Goal: Task Accomplishment & Management: Use online tool/utility

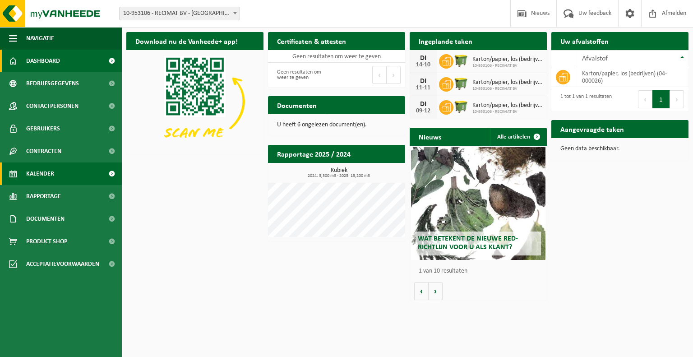
click at [49, 176] on span "Kalender" at bounding box center [40, 173] width 28 height 23
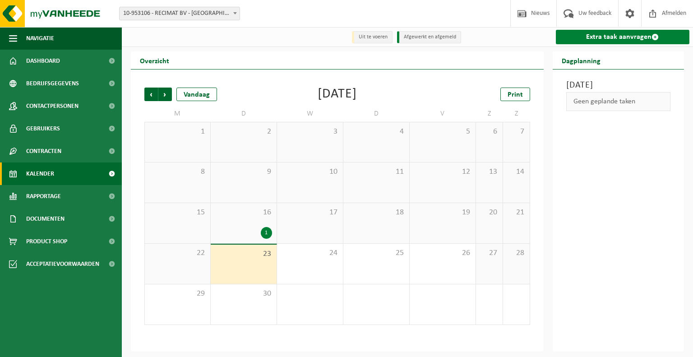
click at [609, 37] on link "Extra taak aanvragen" at bounding box center [622, 37] width 134 height 14
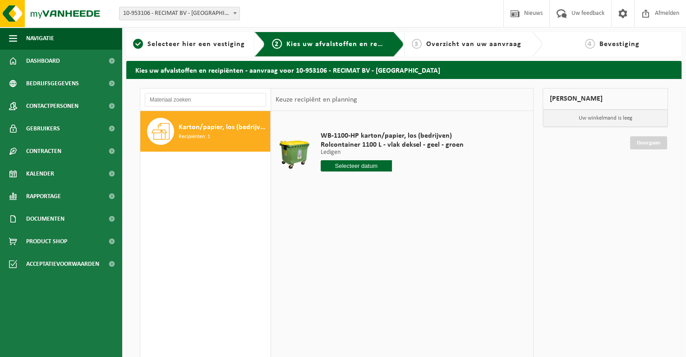
click at [360, 165] on input "text" at bounding box center [357, 165] width 72 height 11
click at [346, 279] on div "30" at bounding box center [345, 274] width 16 height 14
type input "Van 2025-09-30"
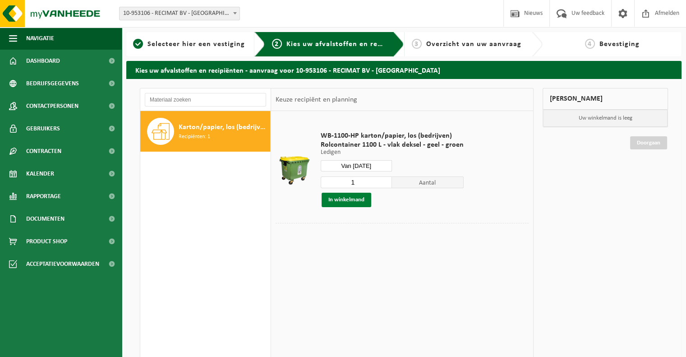
click at [335, 197] on button "In winkelmand" at bounding box center [346, 200] width 50 height 14
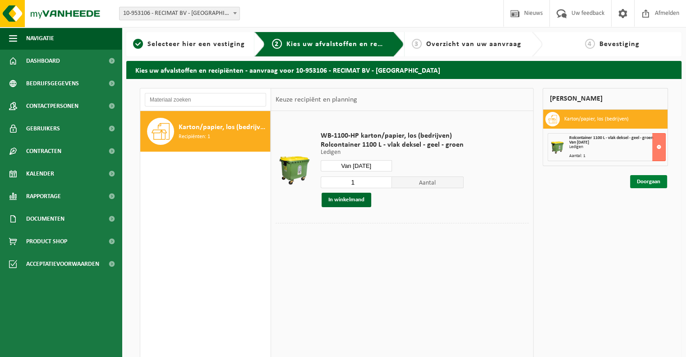
click at [653, 180] on link "Doorgaan" at bounding box center [648, 181] width 37 height 13
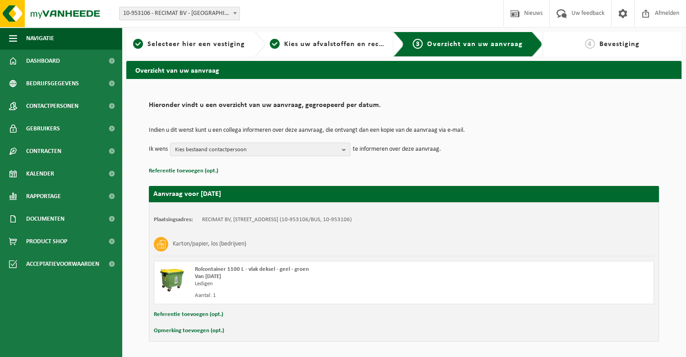
scroll to position [29, 0]
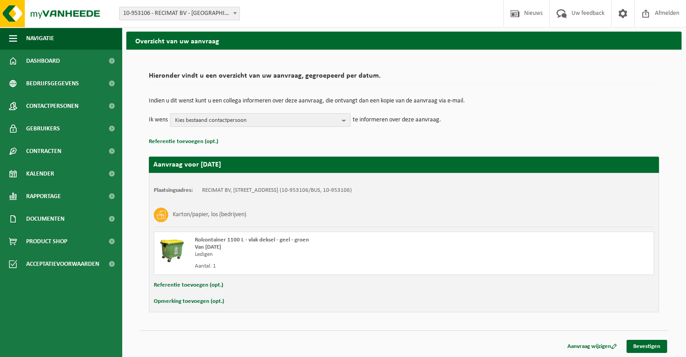
click at [344, 119] on b "button" at bounding box center [346, 120] width 8 height 13
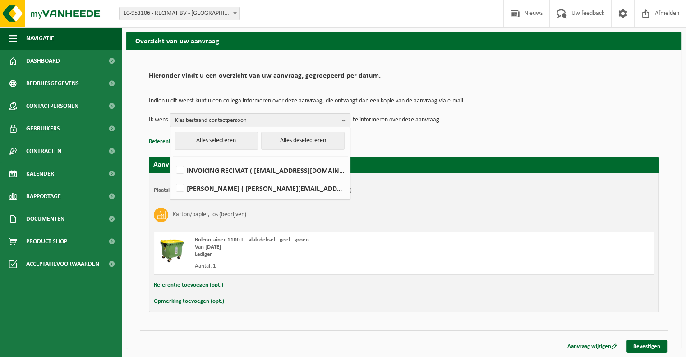
click at [344, 119] on b "button" at bounding box center [346, 120] width 8 height 13
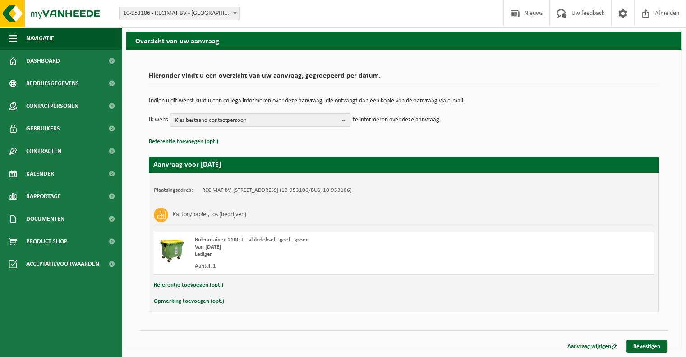
click at [344, 119] on b "button" at bounding box center [346, 120] width 8 height 13
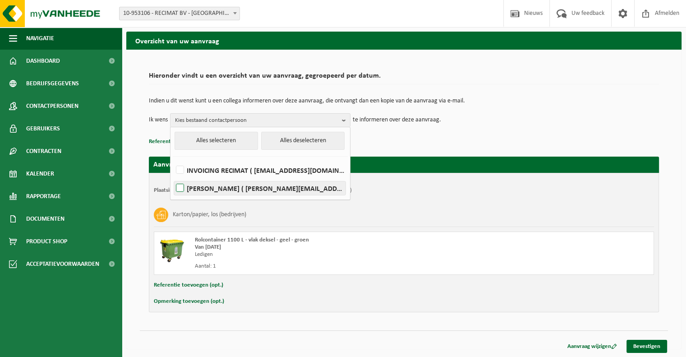
click at [212, 188] on label "SIMON LÉGER ( simon.leger@wannijn.be )" at bounding box center [259, 188] width 171 height 14
click at [173, 177] on input "SIMON LÉGER ( simon.leger@wannijn.be )" at bounding box center [172, 176] width 0 height 0
checkbox input "true"
click at [498, 200] on div "Plaatsingsadres: RECIMAT BV, 9690 KLUISBERGEN, AVELGEMSTRAAT 4A (10-953106/BUS,…" at bounding box center [404, 242] width 510 height 139
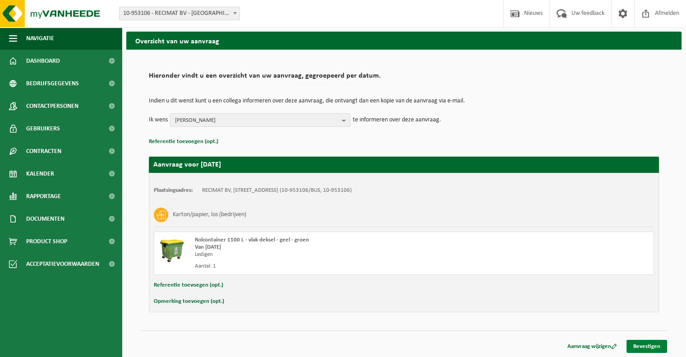
click at [643, 344] on link "Bevestigen" at bounding box center [646, 346] width 41 height 13
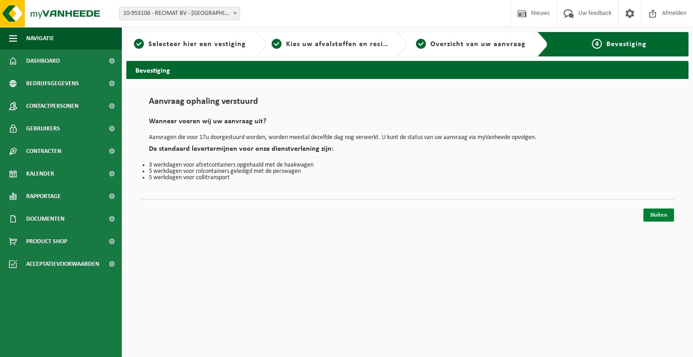
click at [656, 215] on link "Sluiten" at bounding box center [658, 214] width 31 height 13
